Goal: Task Accomplishment & Management: Complete application form

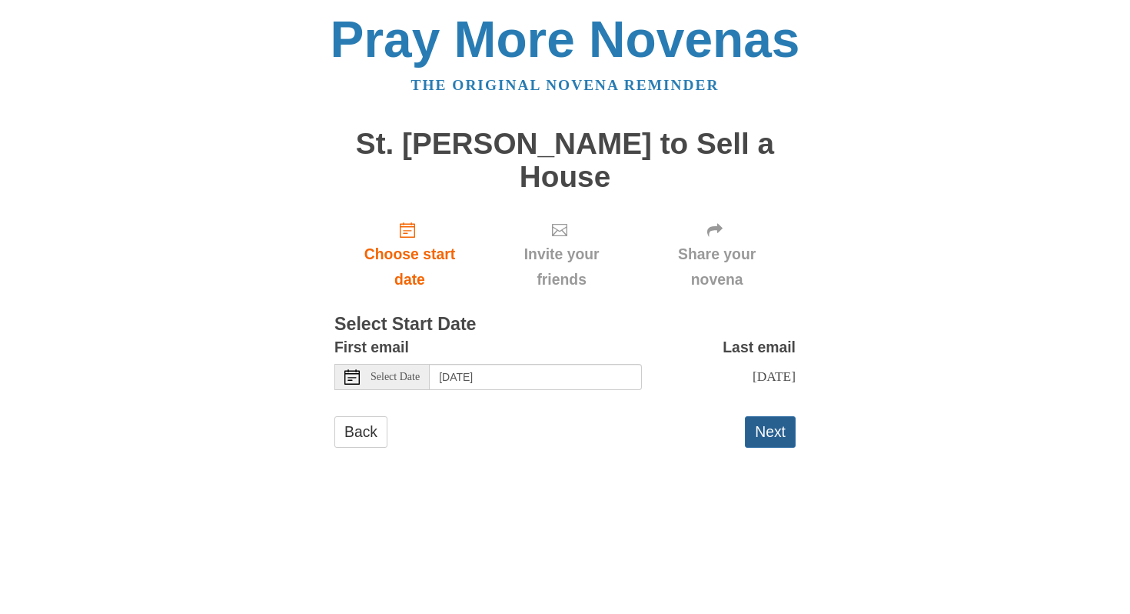
click at [772, 436] on button "Next" at bounding box center [770, 432] width 51 height 32
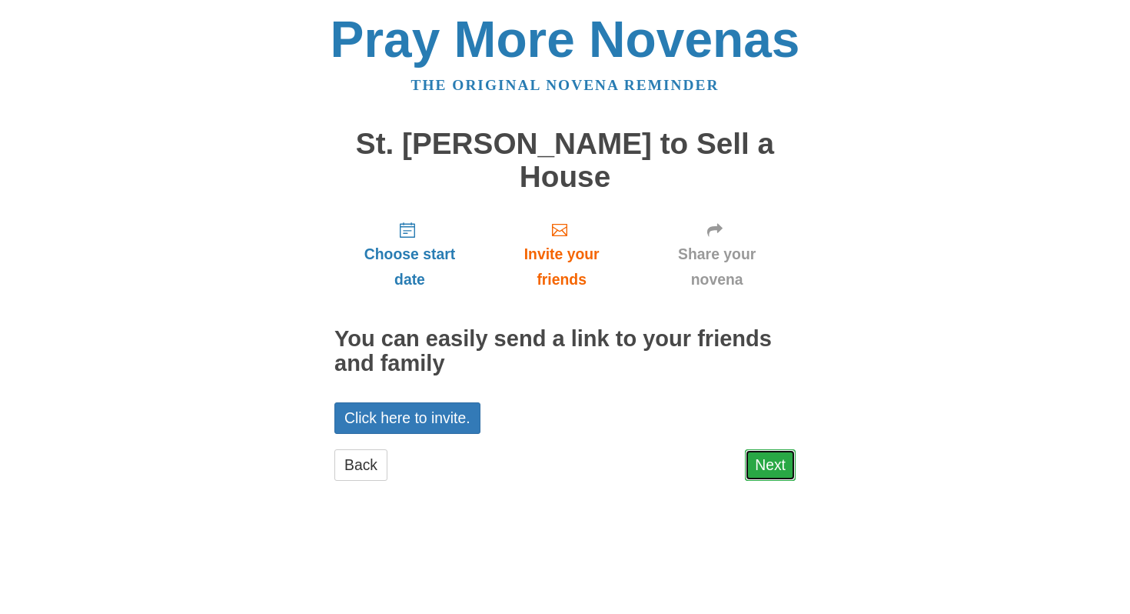
click at [776, 466] on link "Next" at bounding box center [770, 465] width 51 height 32
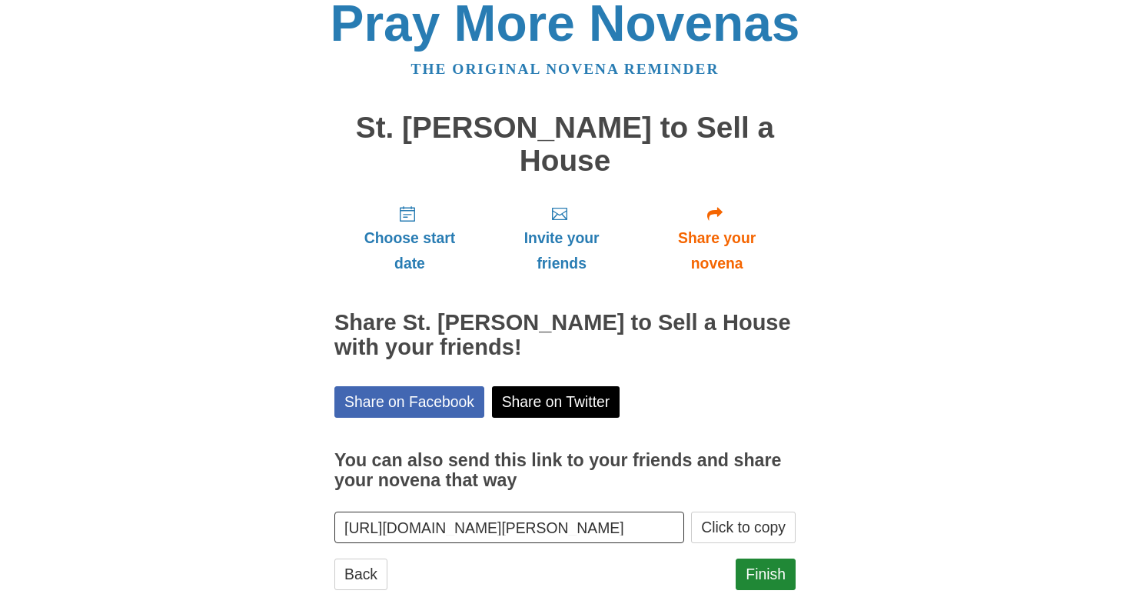
scroll to position [18, 0]
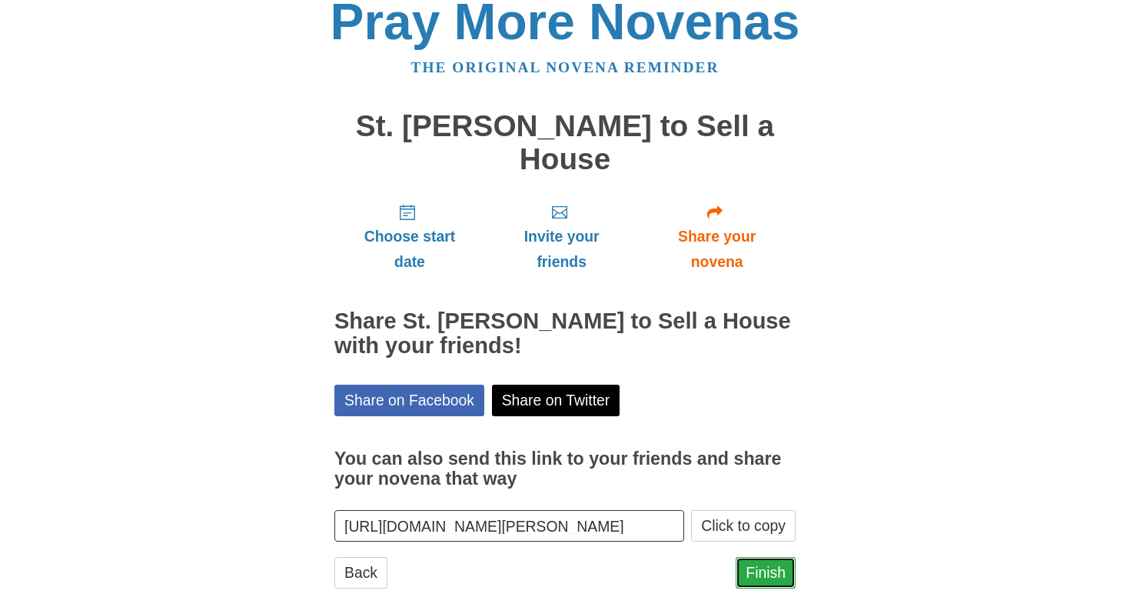
click at [767, 569] on link "Finish" at bounding box center [766, 573] width 60 height 32
